Goal: Check status: Check status

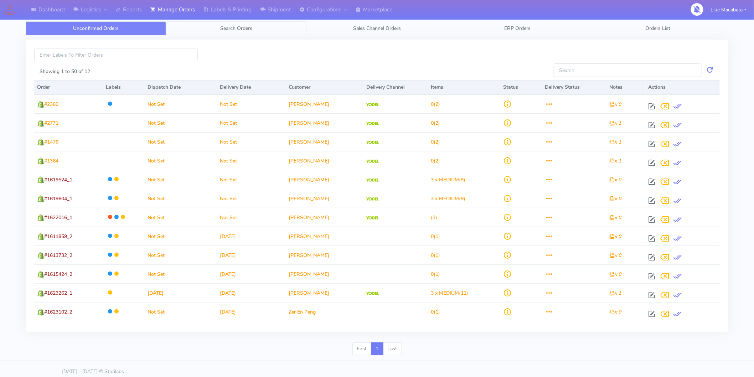
click at [229, 25] on span "Search Orders" at bounding box center [236, 28] width 32 height 7
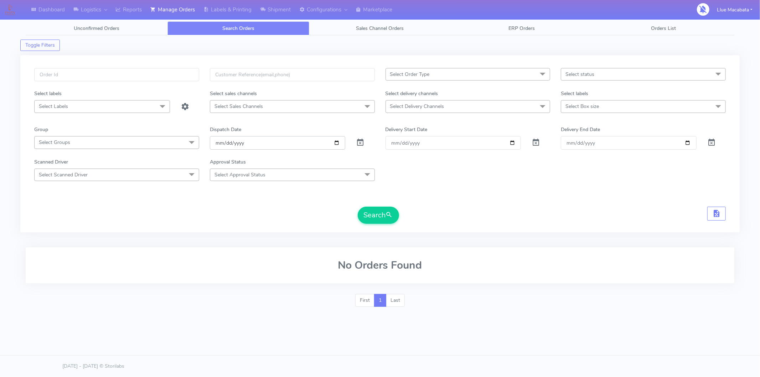
click at [219, 142] on input "[DATE]" at bounding box center [278, 142] width 136 height 13
click at [222, 142] on input "date" at bounding box center [278, 142] width 136 height 13
click at [223, 142] on input "date" at bounding box center [278, 142] width 136 height 13
click at [238, 144] on input "date" at bounding box center [278, 142] width 136 height 13
click at [77, 77] on input "text" at bounding box center [116, 74] width 165 height 13
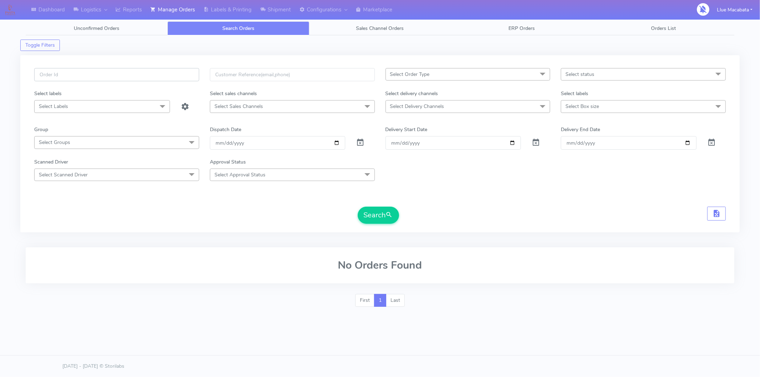
paste input "1618851"
type input "1618851"
click at [378, 216] on button "Search" at bounding box center [378, 215] width 41 height 17
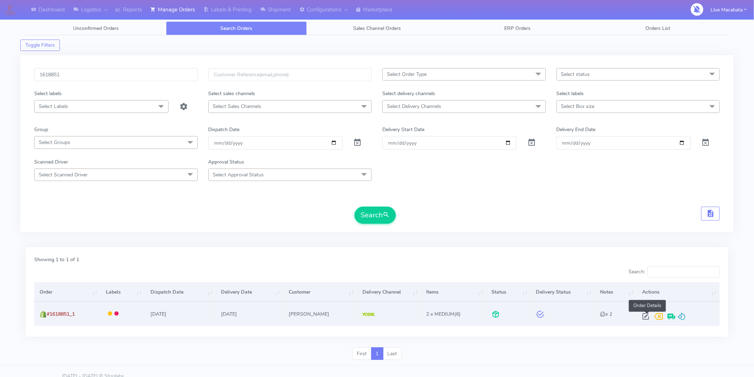
click at [643, 315] on span at bounding box center [645, 318] width 13 height 7
select select "5"
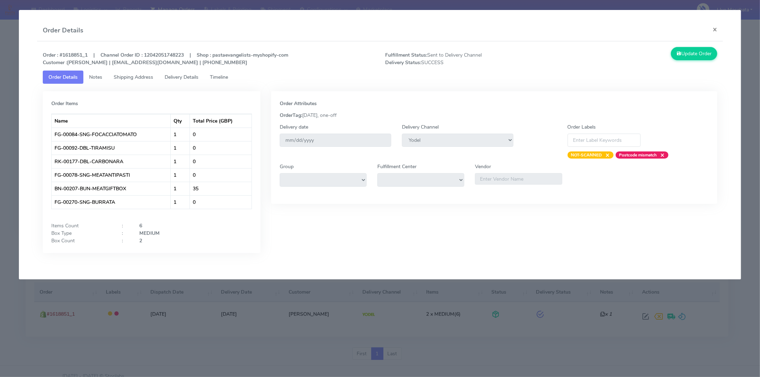
click at [223, 80] on link "Timeline" at bounding box center [219, 77] width 30 height 13
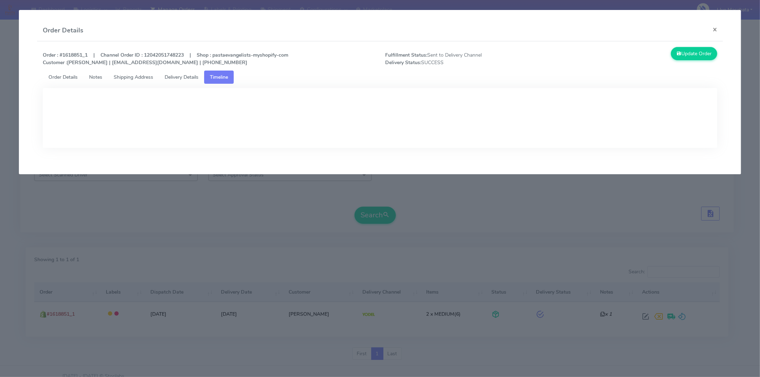
click at [178, 80] on span "Delivery Details" at bounding box center [182, 77] width 34 height 7
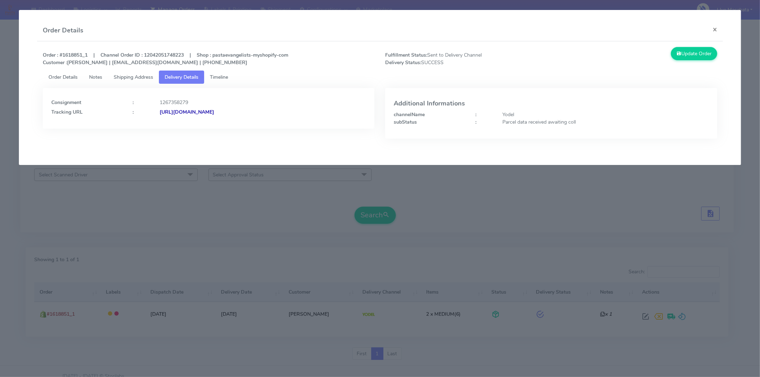
click at [214, 113] on strong "[URL][DOMAIN_NAME]" at bounding box center [187, 112] width 54 height 7
click at [532, 72] on ul "Order Details Notes Shipping Address Delivery Details Timeline" at bounding box center [380, 77] width 674 height 13
click at [514, 77] on ul "Order Details Notes Shipping Address Delivery Details Timeline" at bounding box center [380, 77] width 674 height 13
click at [678, 32] on button "×" at bounding box center [715, 29] width 16 height 19
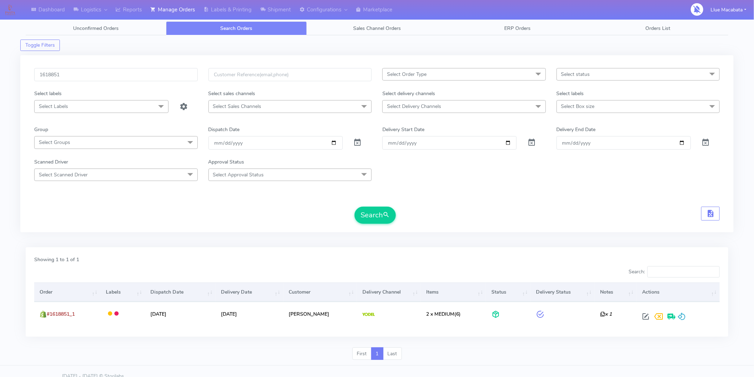
drag, startPoint x: 492, startPoint y: 197, endPoint x: 427, endPoint y: 203, distance: 65.8
click at [492, 197] on form "1618851 Select Order Type Select All MEALS ATAVI One Off Pasta Club Gift Kit Ev…" at bounding box center [376, 146] width 685 height 156
click at [98, 77] on input "1618851" at bounding box center [115, 74] width 163 height 13
paste input "1621889"
click at [108, 78] on input "16188511621889" at bounding box center [115, 74] width 163 height 13
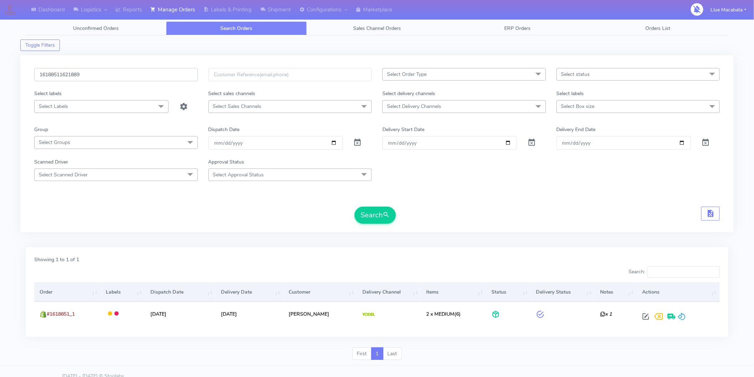
click at [108, 78] on input "16188511621889" at bounding box center [115, 74] width 163 height 13
paste input "text"
type input "1621889"
drag, startPoint x: 370, startPoint y: 213, endPoint x: 357, endPoint y: 219, distance: 14.4
click at [370, 212] on button "Search" at bounding box center [374, 215] width 41 height 17
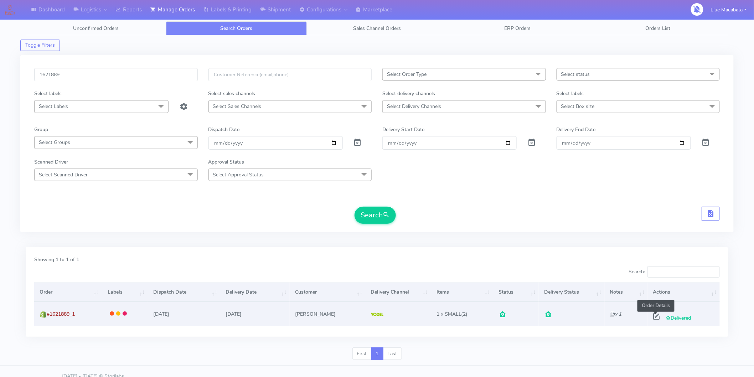
click at [648, 316] on td "Delivered Order Details" at bounding box center [684, 314] width 72 height 24
click at [654, 318] on span at bounding box center [656, 318] width 13 height 7
select select "5"
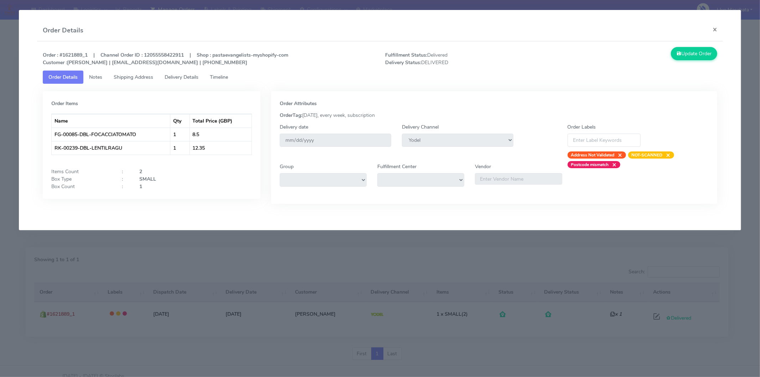
click at [216, 75] on span "Timeline" at bounding box center [219, 77] width 18 height 7
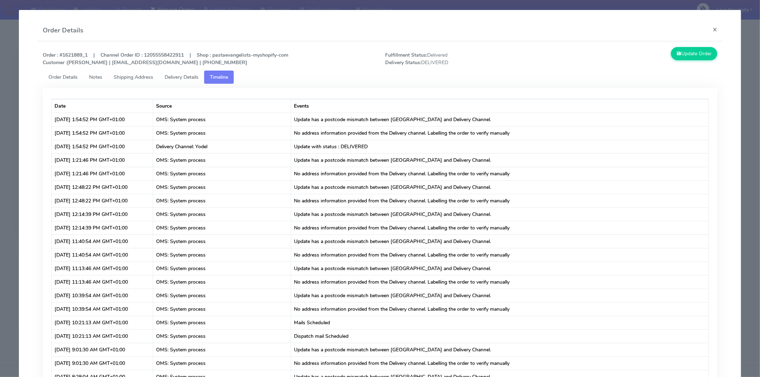
click at [177, 75] on span "Delivery Details" at bounding box center [182, 77] width 34 height 7
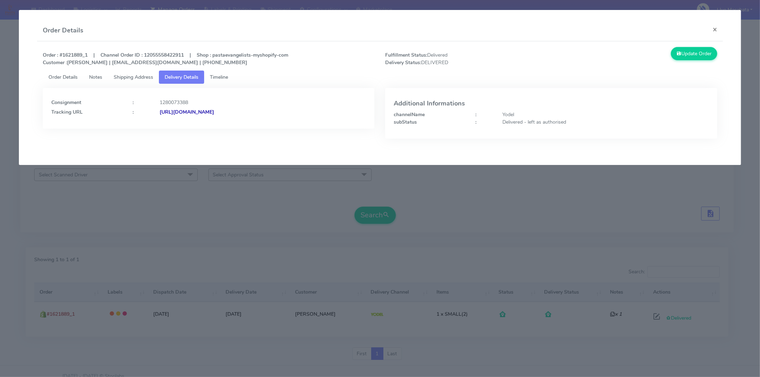
click at [214, 110] on strong "[URL][DOMAIN_NAME]" at bounding box center [187, 112] width 54 height 7
